Goal: Complete application form

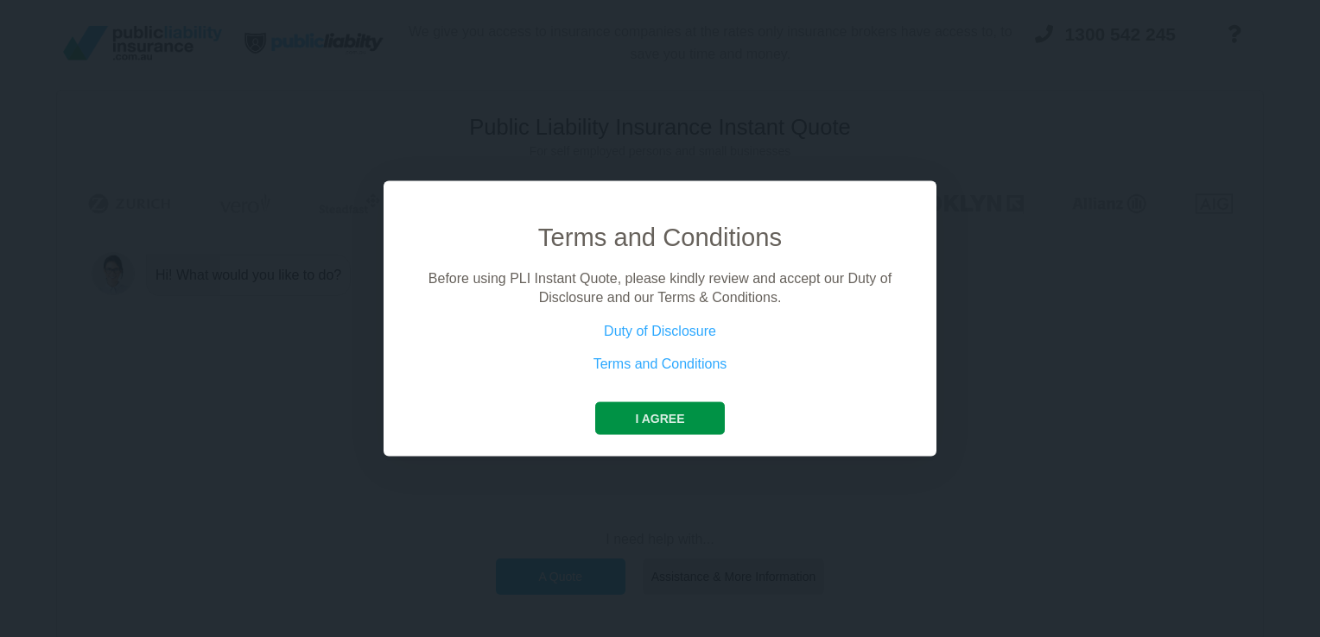
click at [664, 423] on button "I agree" at bounding box center [659, 418] width 129 height 33
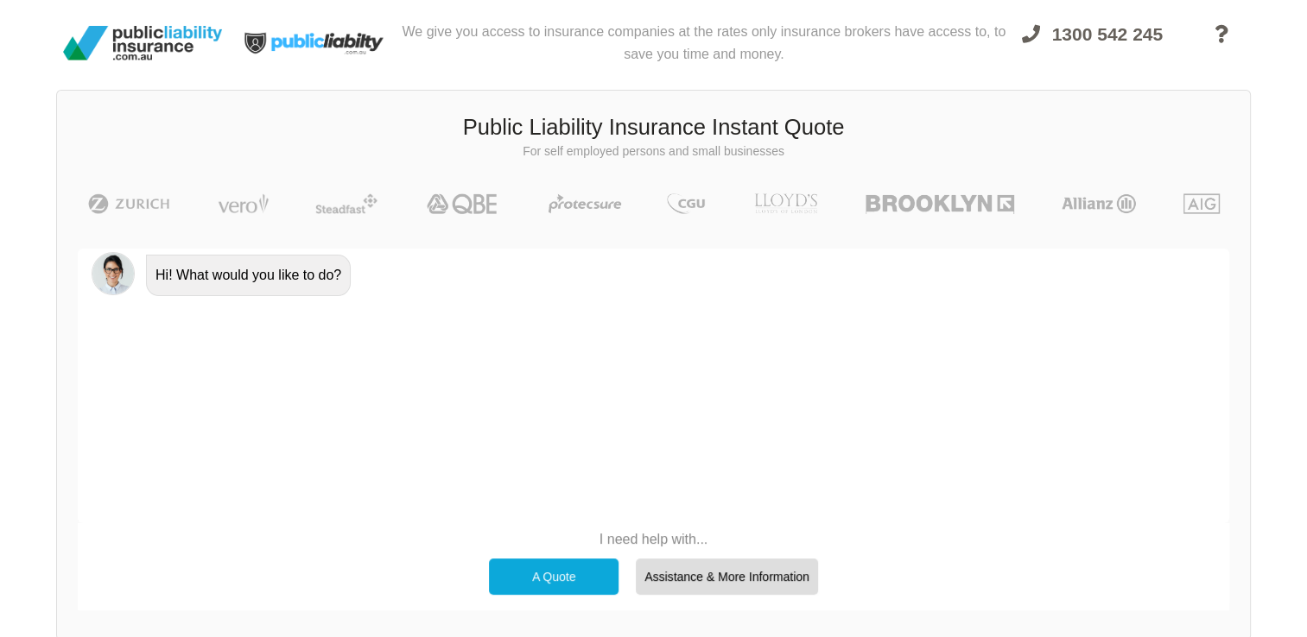
click at [515, 586] on div "A Quote" at bounding box center [554, 577] width 130 height 36
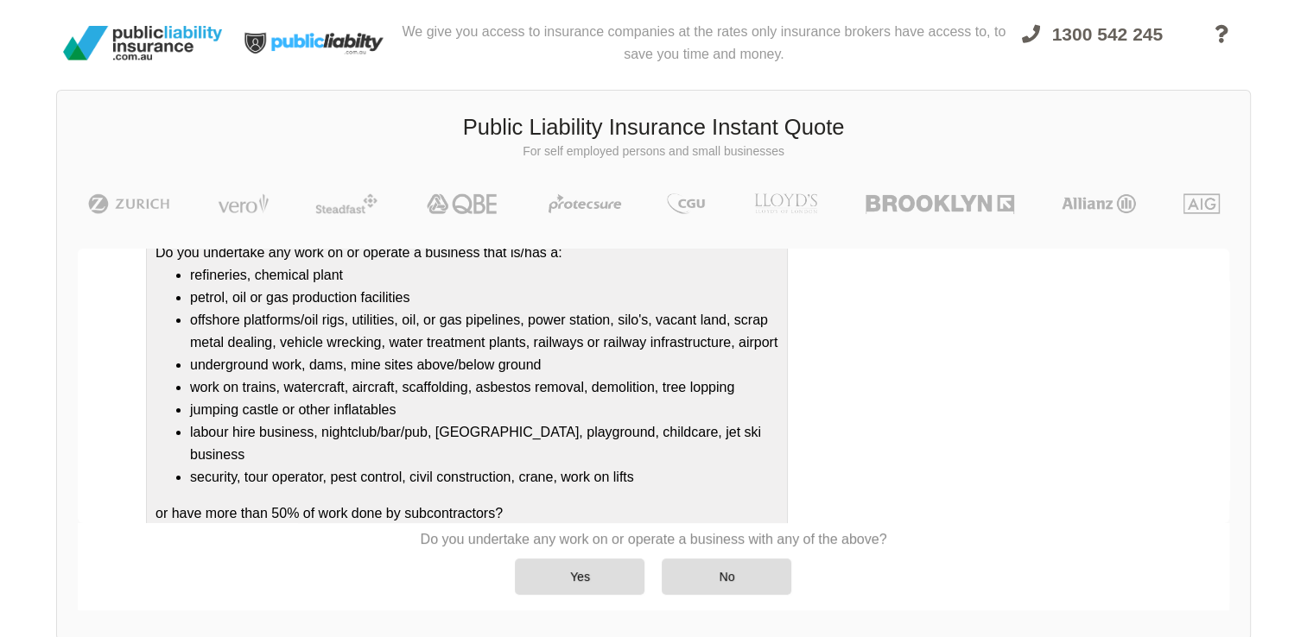
scroll to position [200, 0]
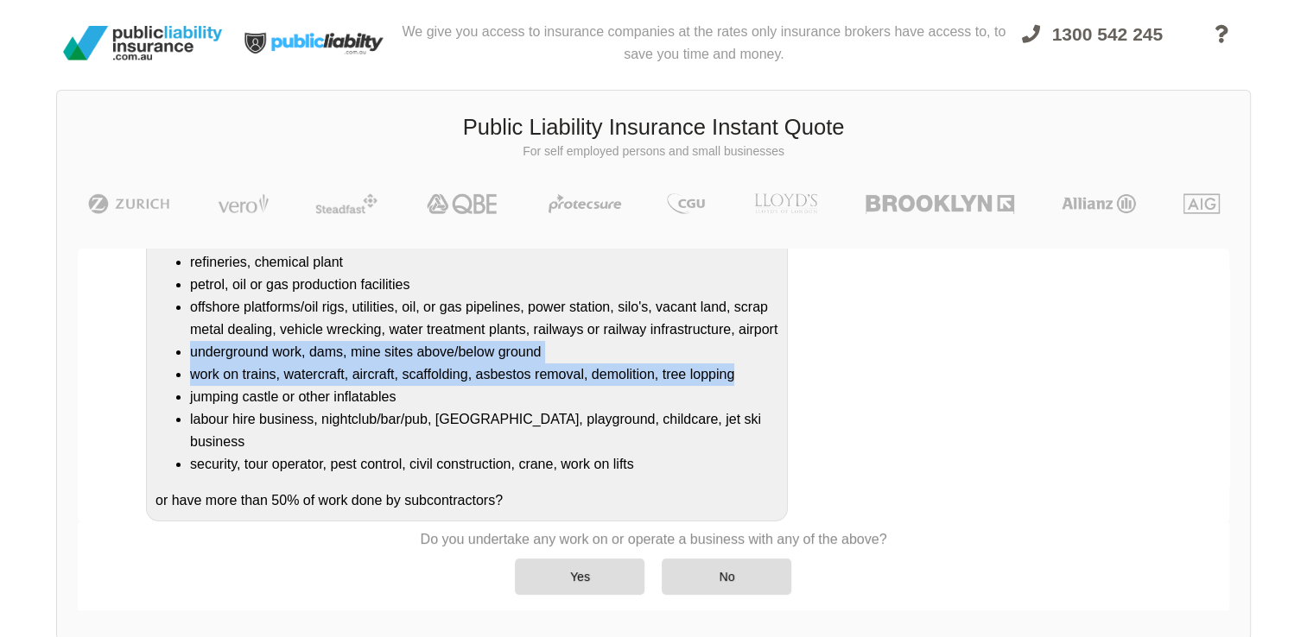
drag, startPoint x: 1230, startPoint y: 384, endPoint x: 1221, endPoint y: 347, distance: 38.3
click at [1221, 347] on div "Awesome! 100% Just a final check that all your details are correct. Your Summar…" at bounding box center [653, 429] width 1193 height 403
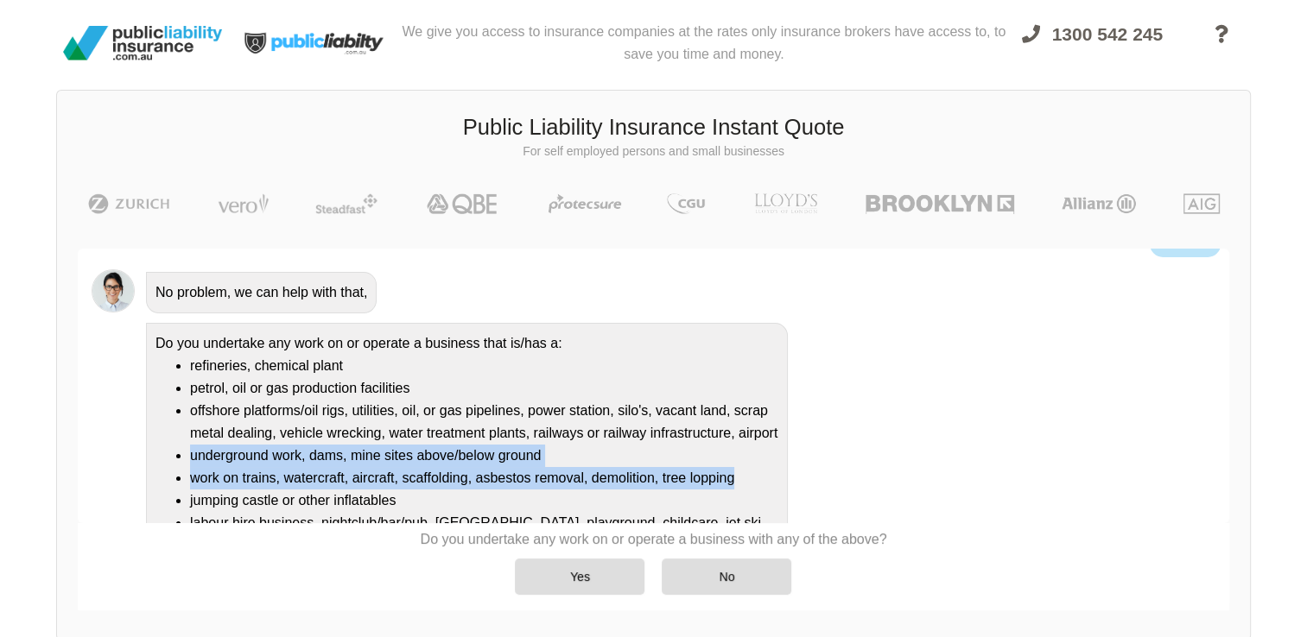
scroll to position [99, 0]
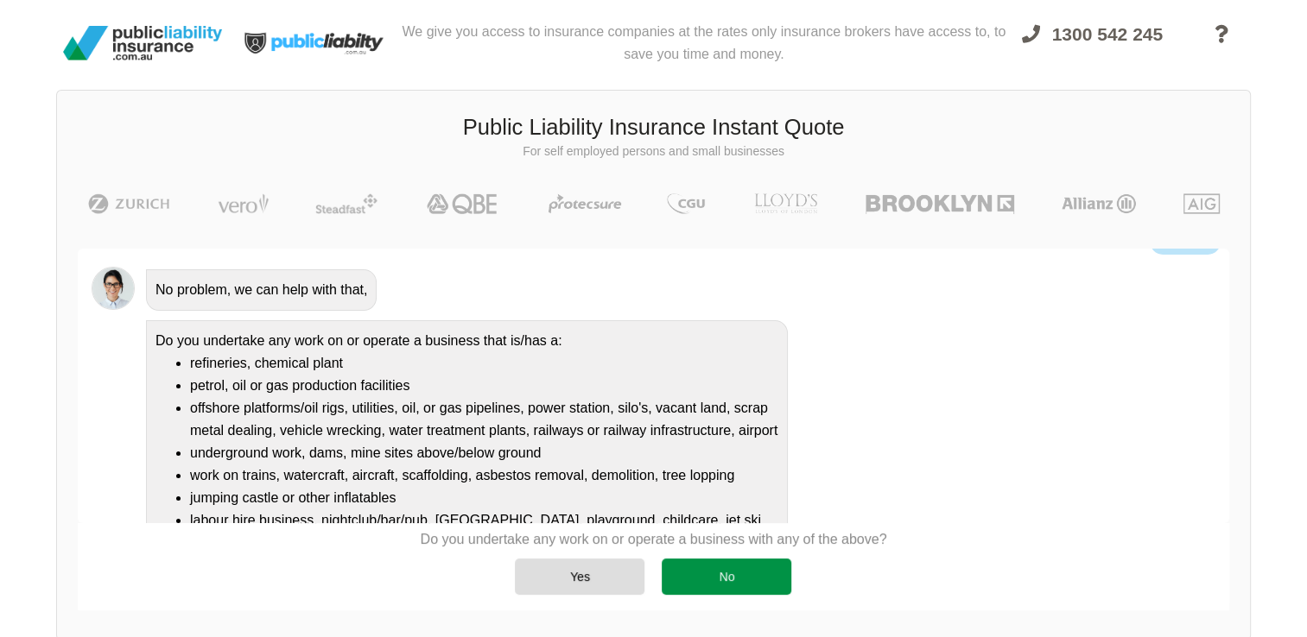
click at [736, 594] on div "No" at bounding box center [727, 577] width 130 height 36
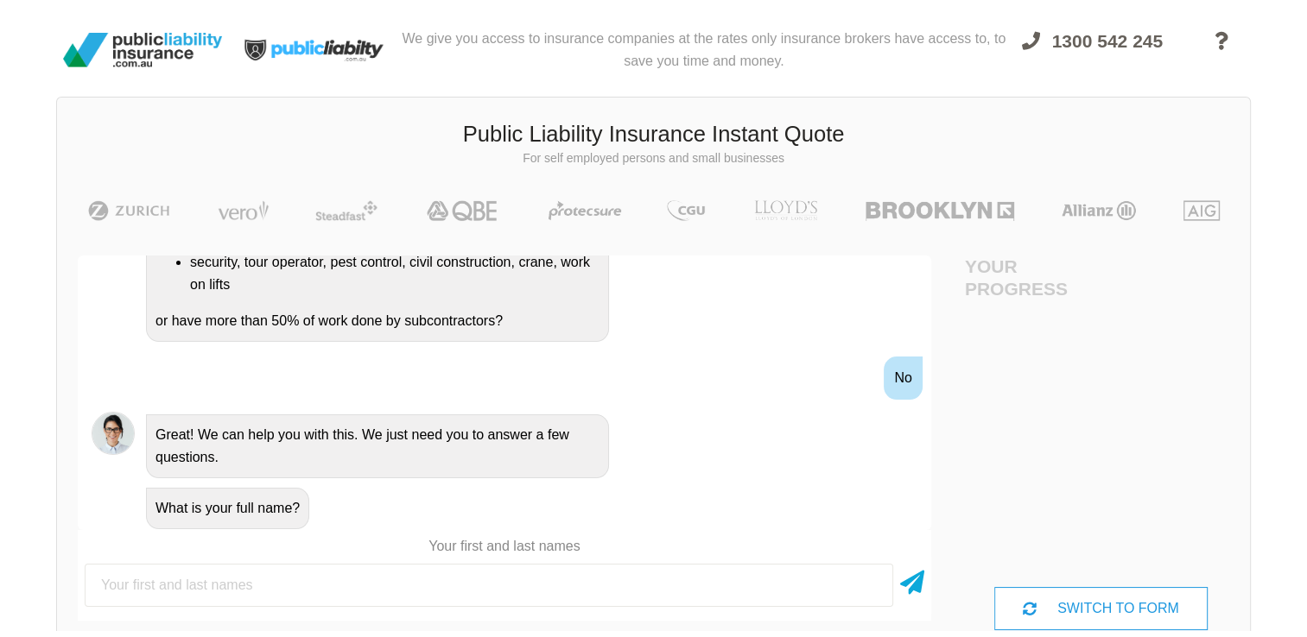
scroll to position [0, 0]
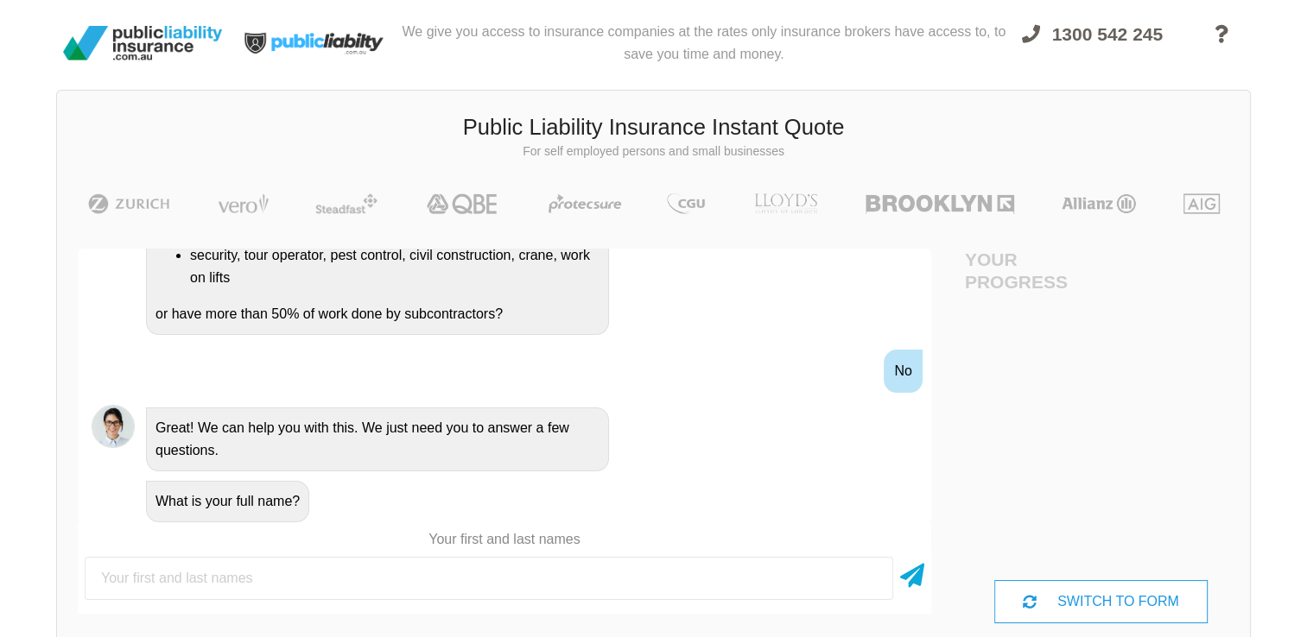
click at [321, 574] on input "text" at bounding box center [489, 578] width 809 height 43
type input "[PERSON_NAME]"
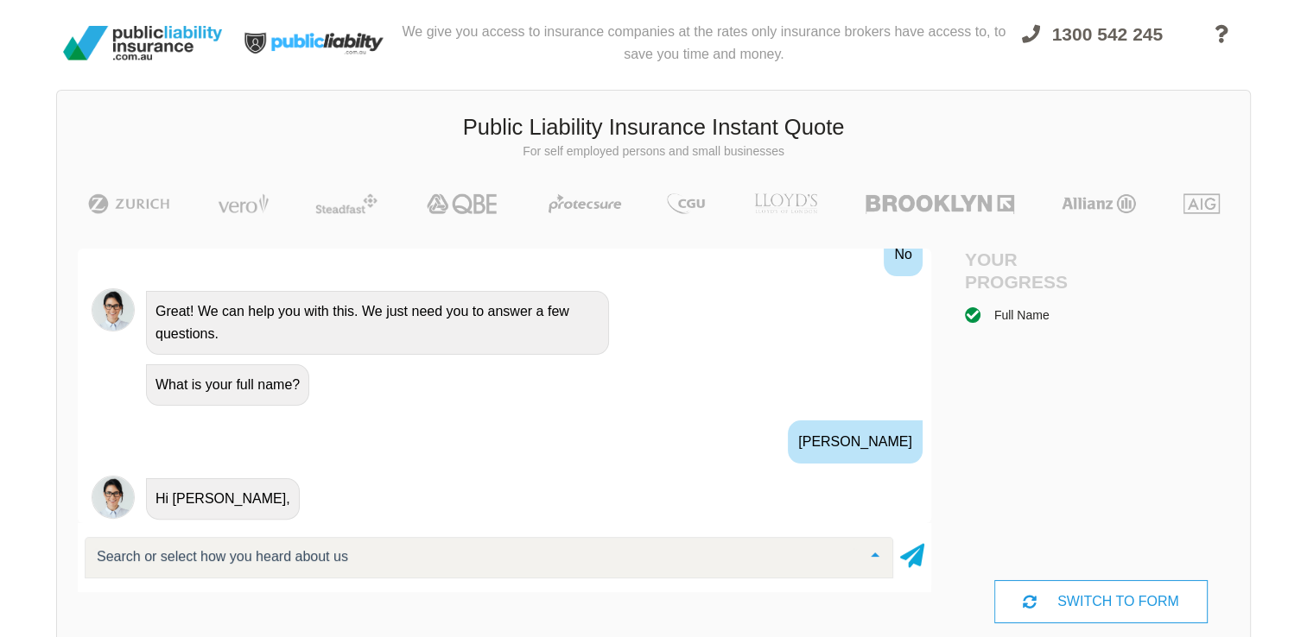
scroll to position [669, 0]
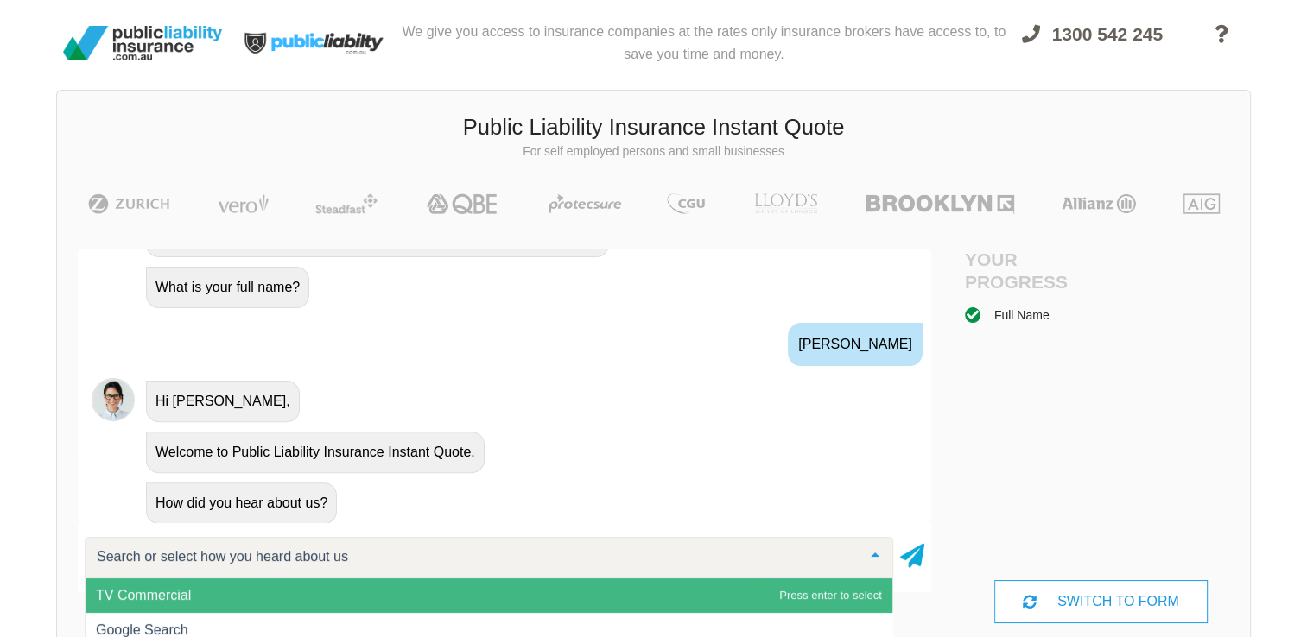
type input "g"
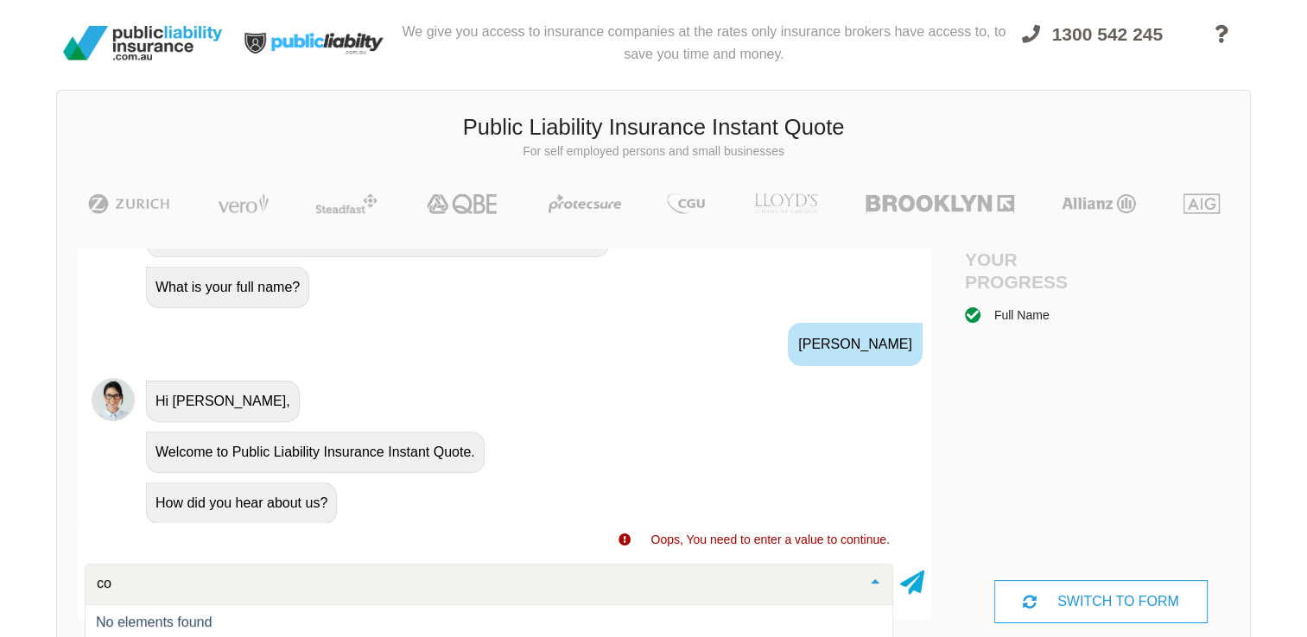
type input "c"
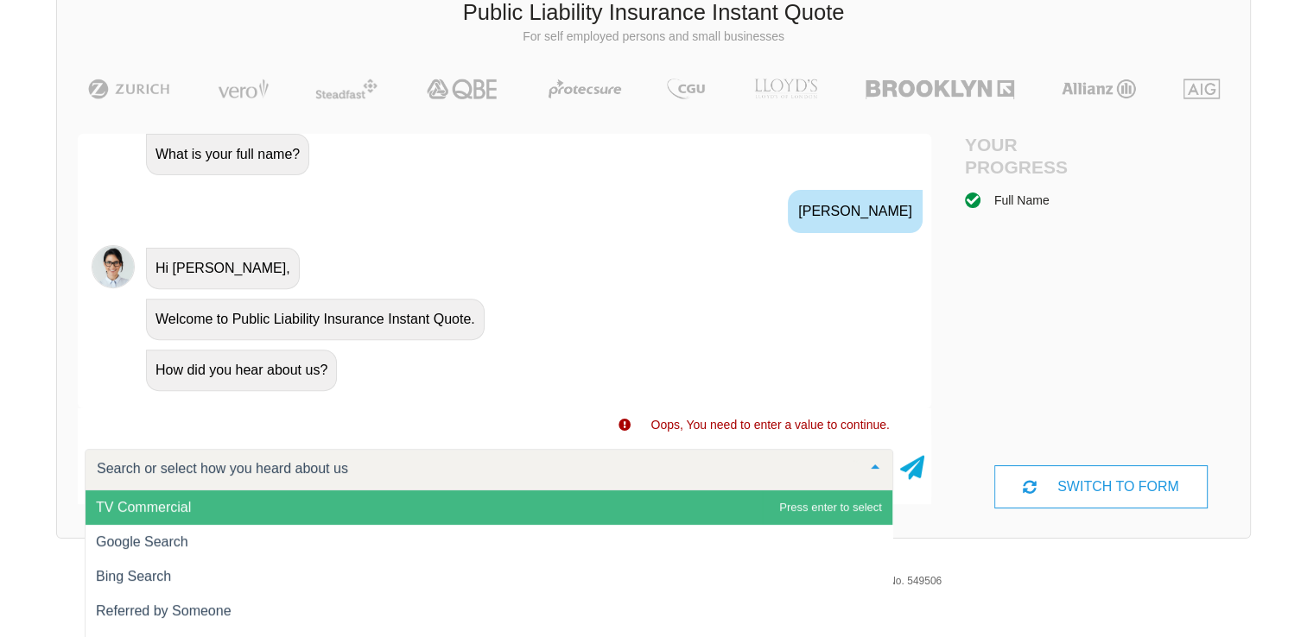
scroll to position [139, 0]
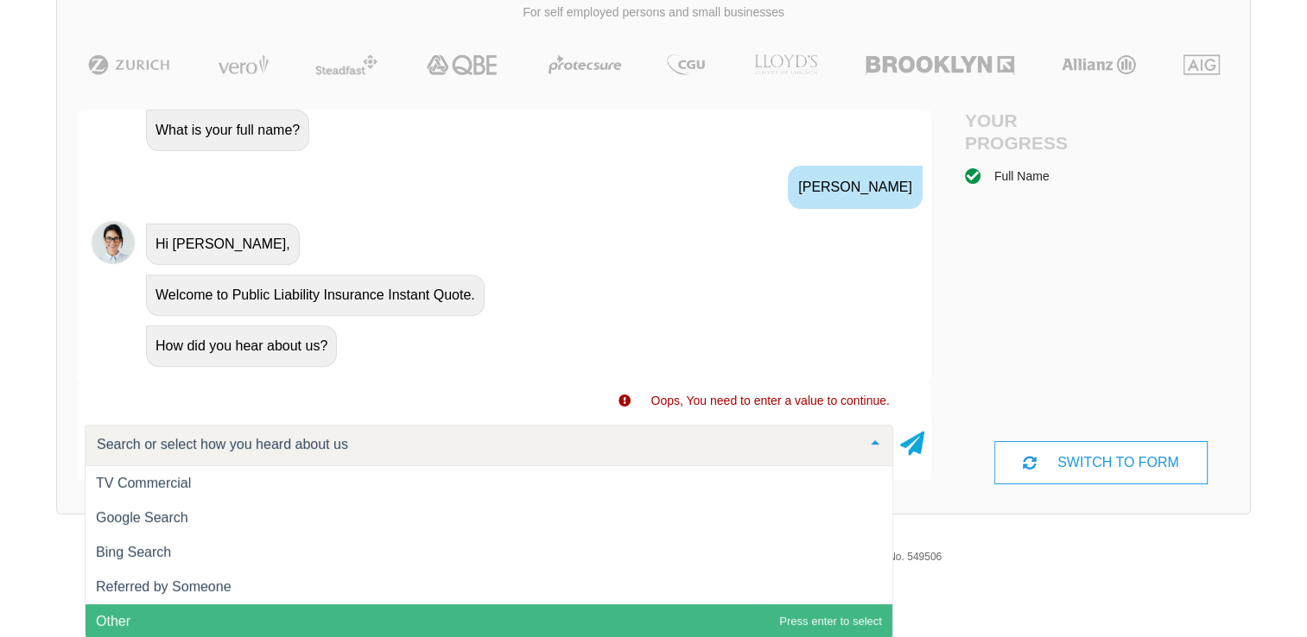
click at [135, 619] on span "Other" at bounding box center [489, 622] width 807 height 35
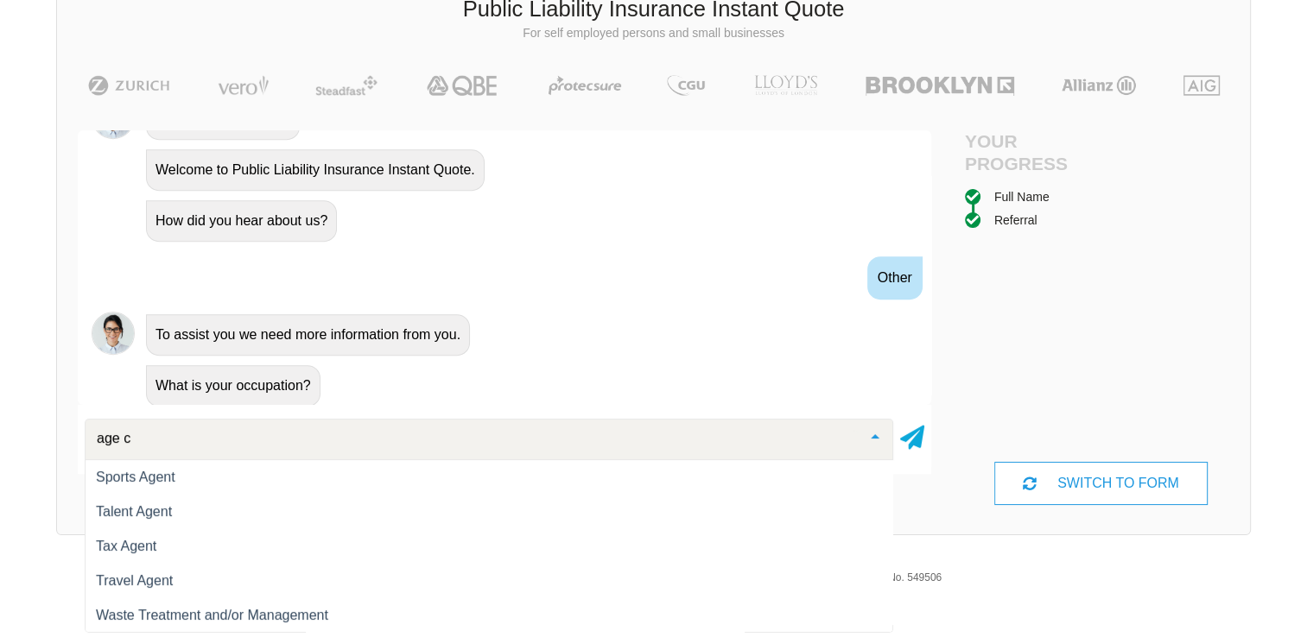
scroll to position [0, 0]
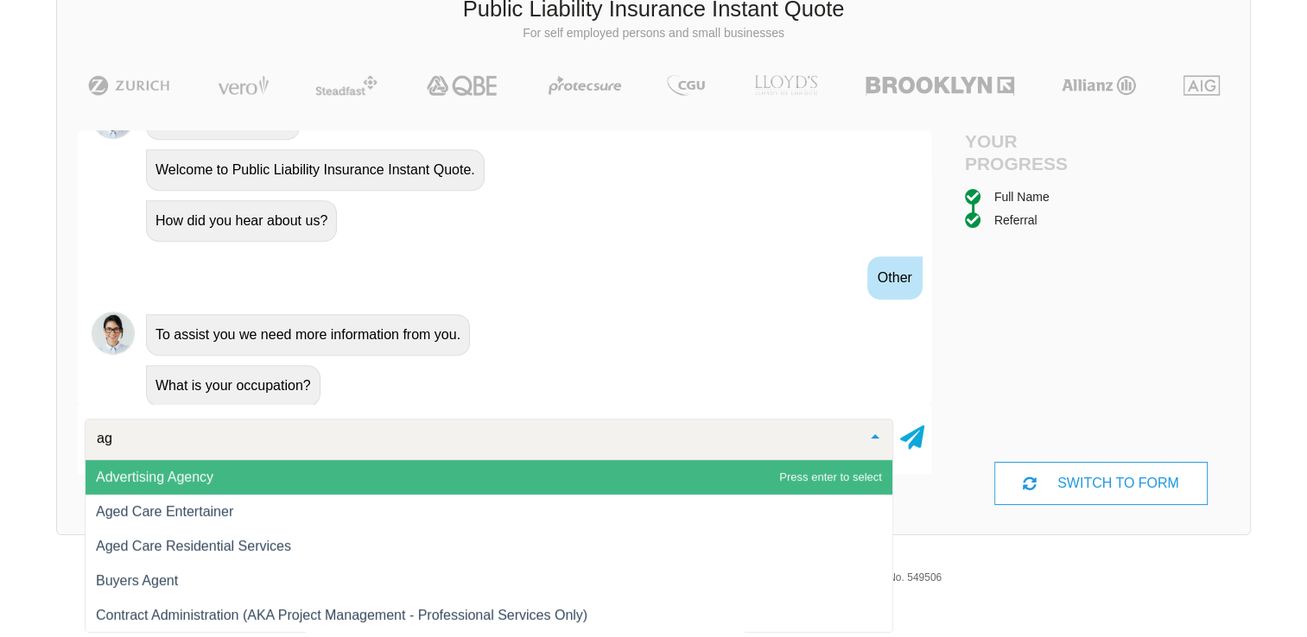
type input "a"
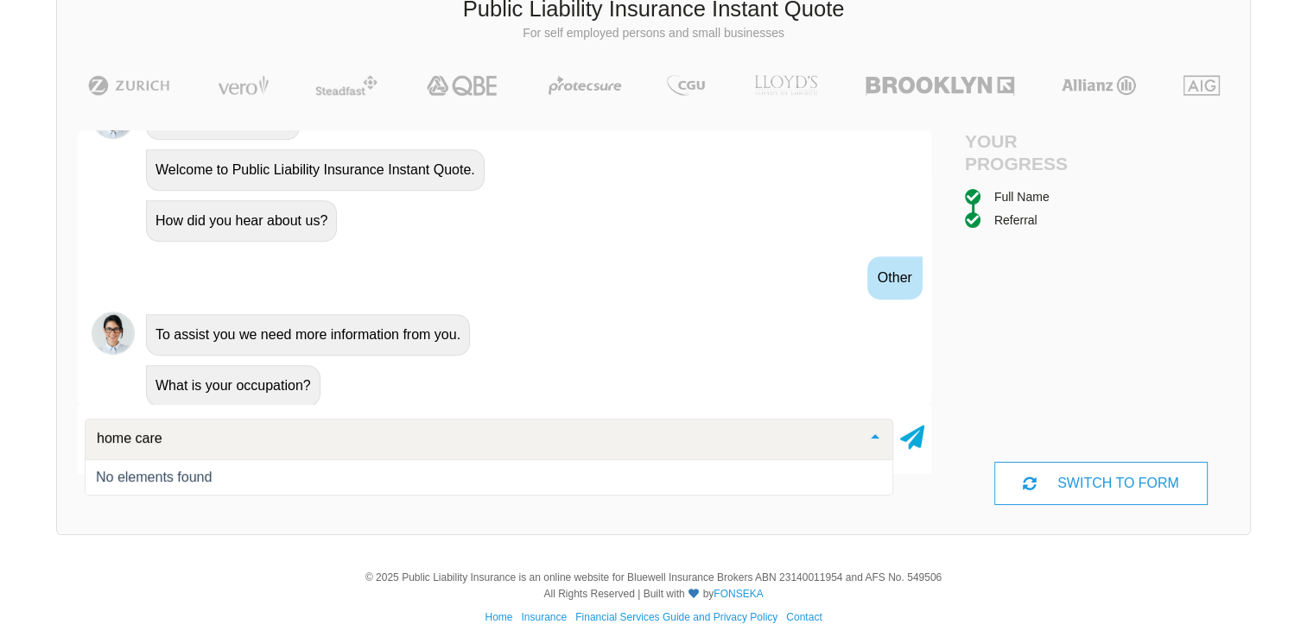
type input "home car"
